Goal: Information Seeking & Learning: Learn about a topic

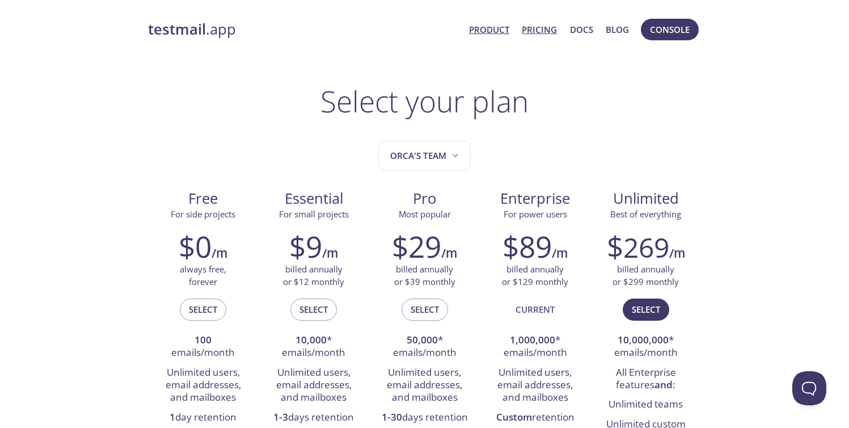
click at [473, 24] on link "Product" at bounding box center [489, 29] width 40 height 15
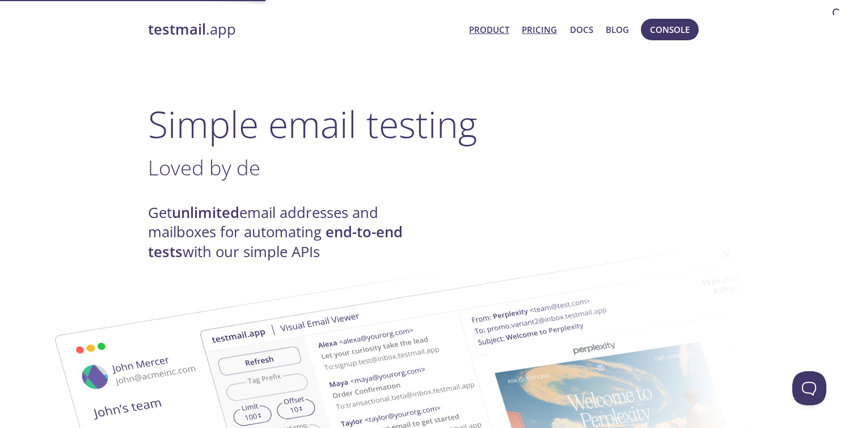
click at [545, 30] on link "Pricing" at bounding box center [539, 29] width 35 height 15
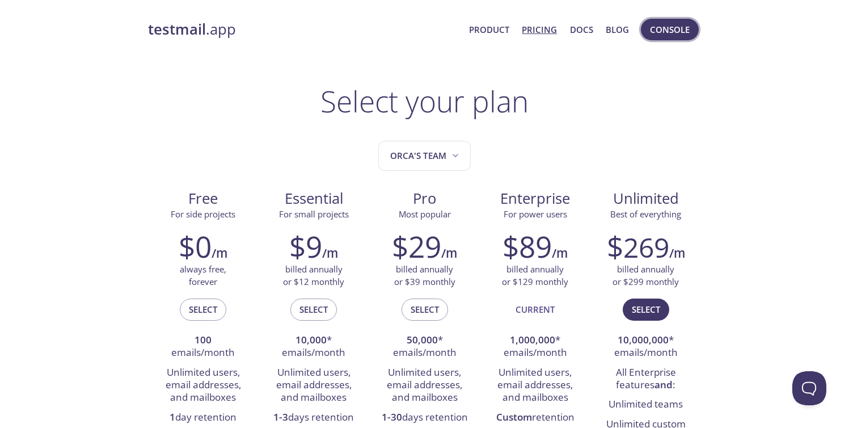
click at [646, 30] on button "Console" at bounding box center [670, 30] width 58 height 22
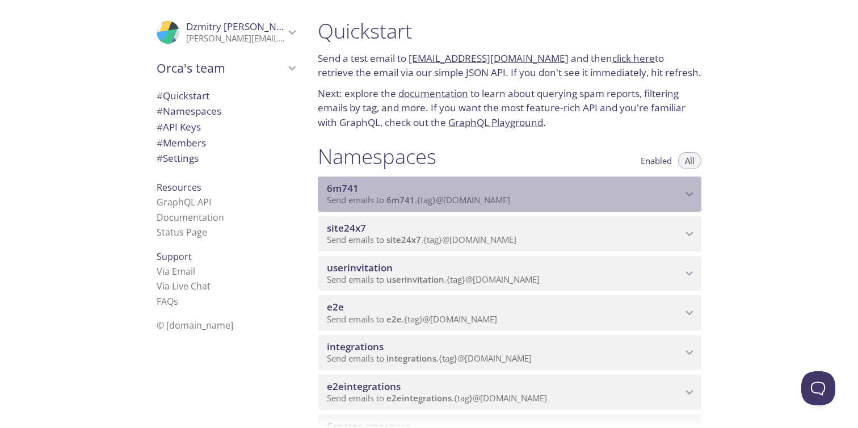
click at [499, 203] on span "Send emails to 6m741 . {tag} @[DOMAIN_NAME]" at bounding box center [418, 199] width 183 height 11
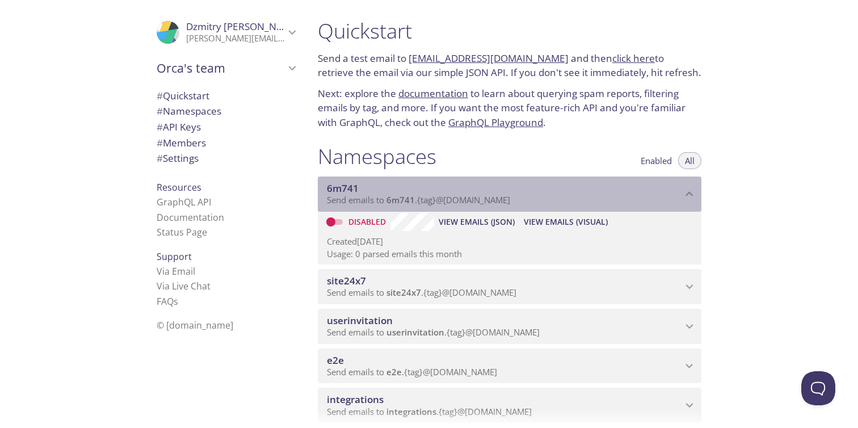
click at [502, 196] on span "Send emails to 6m741 . {tag} @[DOMAIN_NAME]" at bounding box center [418, 199] width 183 height 11
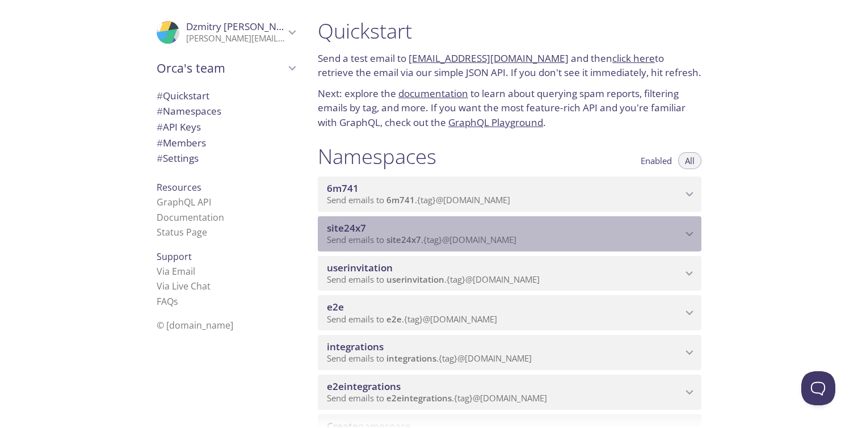
click at [442, 235] on span "Send emails to site24x7 . {tag} @[DOMAIN_NAME]" at bounding box center [422, 239] width 190 height 11
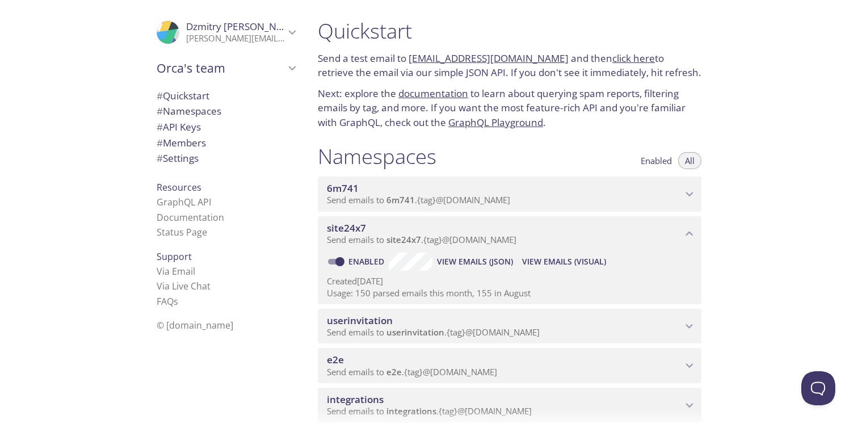
click at [464, 233] on span "site24x7" at bounding box center [504, 228] width 355 height 12
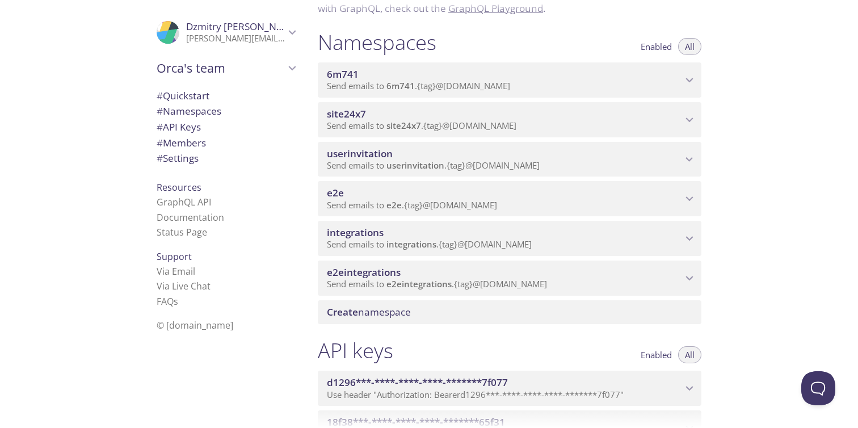
scroll to position [114, 0]
click at [538, 165] on span "Send emails to userinvitation . {tag} @[DOMAIN_NAME]" at bounding box center [433, 164] width 213 height 11
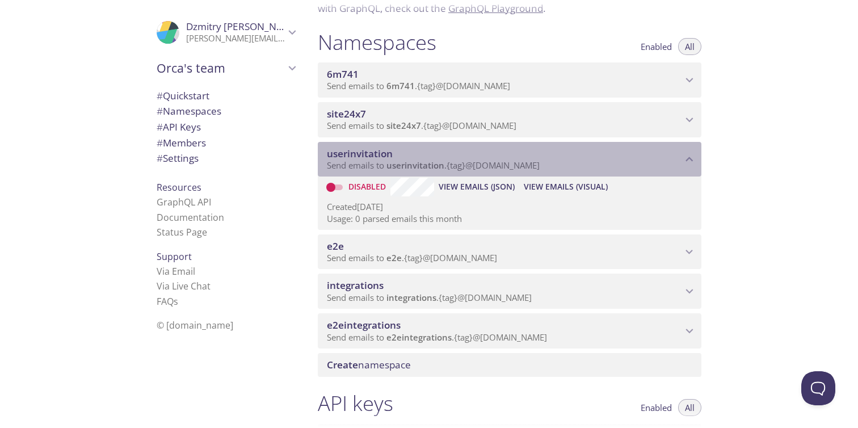
click at [549, 158] on span "userinvitation" at bounding box center [504, 154] width 355 height 12
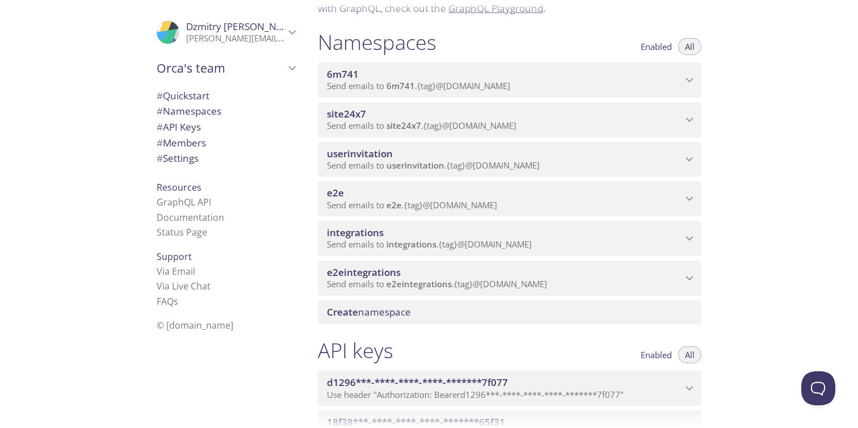
click at [558, 162] on p "Send emails to userinvitation . {tag} @[DOMAIN_NAME]" at bounding box center [504, 165] width 355 height 11
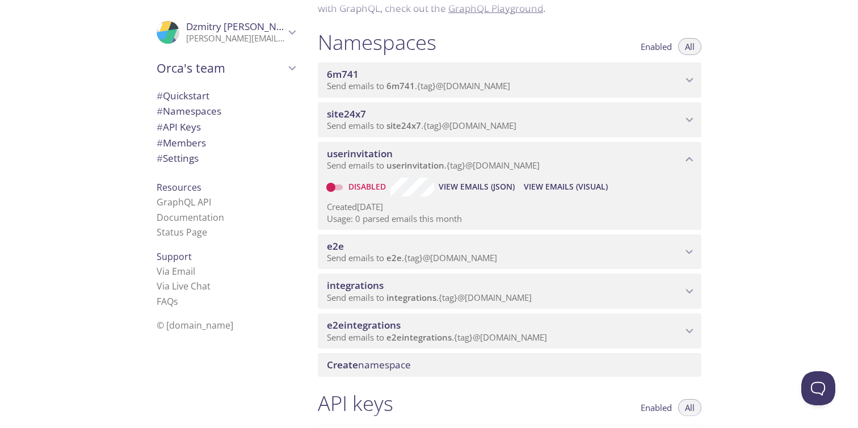
click at [541, 185] on span "View Emails (Visual)" at bounding box center [566, 187] width 84 height 14
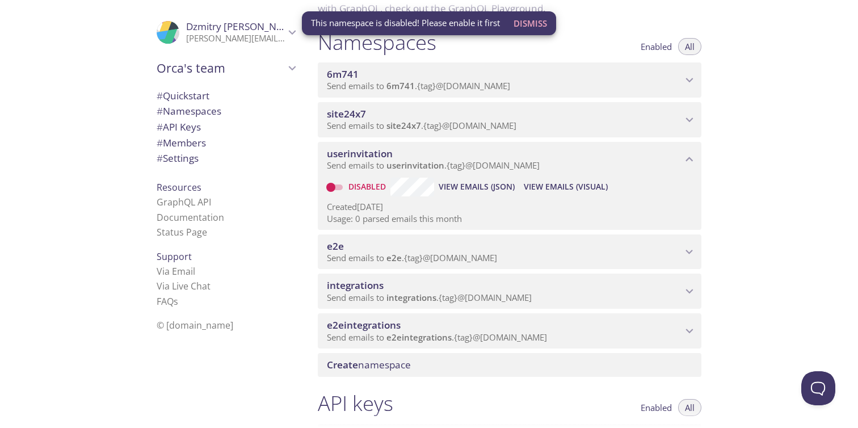
click at [470, 252] on span "Send emails to e2e . {tag} @[DOMAIN_NAME]" at bounding box center [412, 257] width 170 height 11
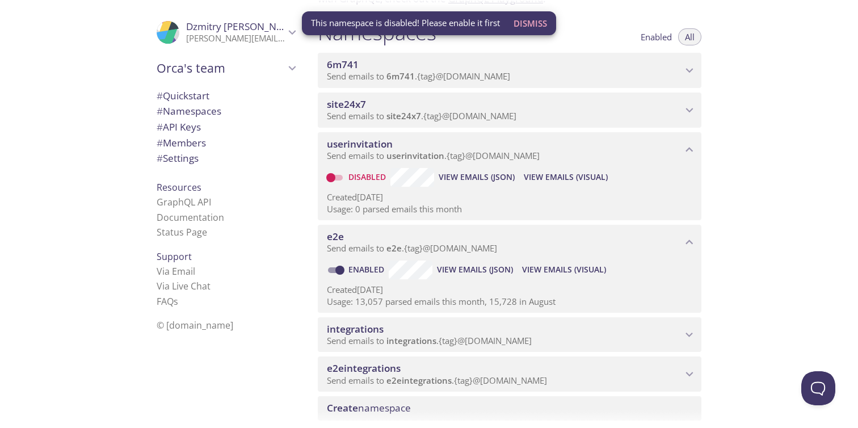
scroll to position [128, 0]
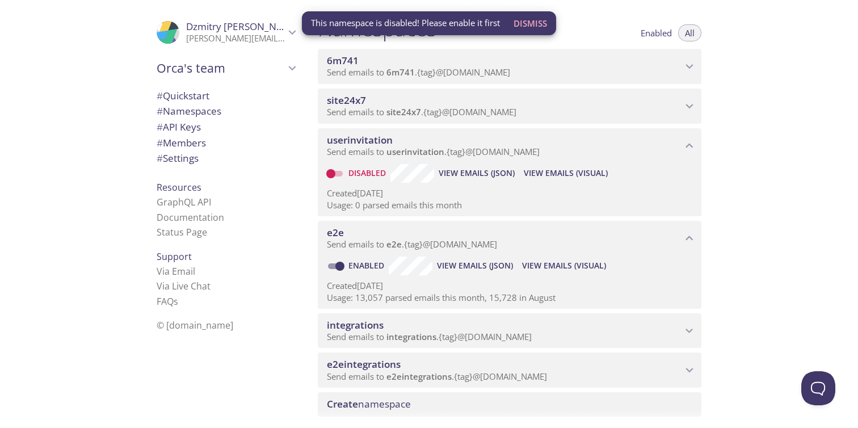
drag, startPoint x: 353, startPoint y: 295, endPoint x: 404, endPoint y: 298, distance: 50.6
click at [399, 297] on p "Usage: 13,057 parsed emails this month, 15,728 in August" at bounding box center [509, 298] width 365 height 12
